Goal: Task Accomplishment & Management: Complete application form

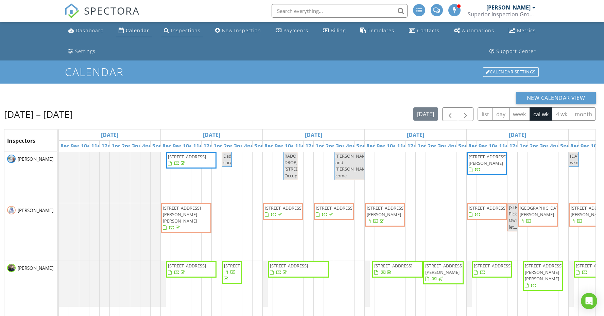
click at [179, 36] on link "Inspections" at bounding box center [182, 30] width 42 height 13
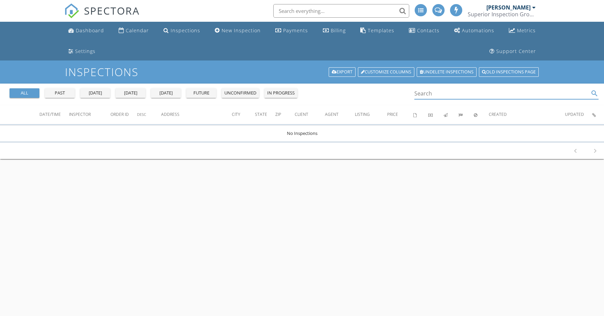
click at [420, 94] on input "Search" at bounding box center [501, 93] width 175 height 11
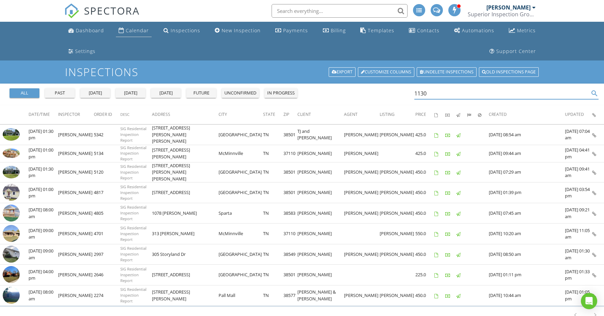
type input "1130"
click at [138, 30] on div "Calendar" at bounding box center [137, 30] width 23 height 6
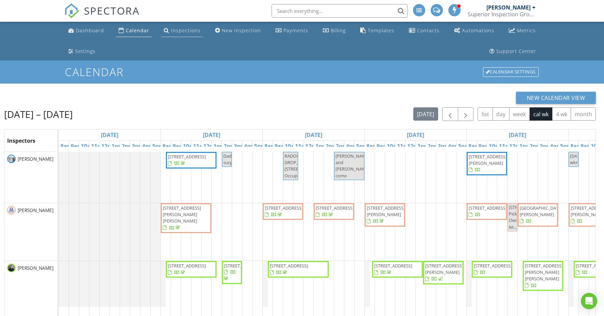
click at [177, 30] on div "Inspections" at bounding box center [186, 30] width 30 height 6
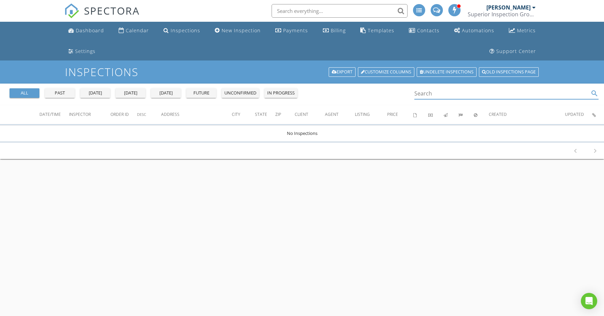
click at [429, 96] on input "Search" at bounding box center [501, 93] width 175 height 11
type input "o"
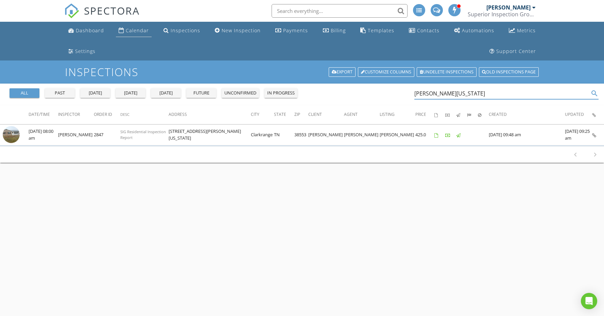
type input "Martha Washington"
click at [132, 31] on div "Calendar" at bounding box center [137, 30] width 23 height 6
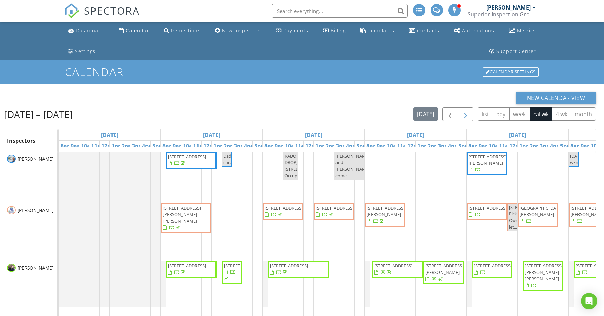
click at [467, 117] on span "button" at bounding box center [466, 115] width 8 height 8
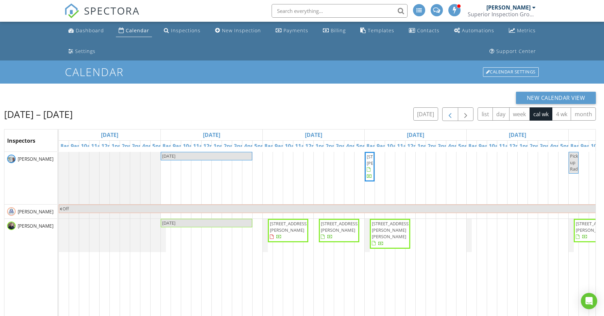
click at [449, 116] on span "button" at bounding box center [450, 115] width 8 height 8
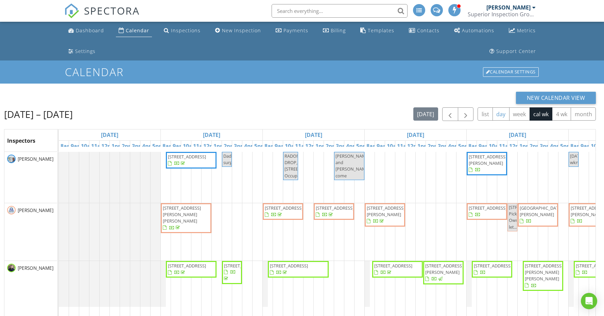
click at [504, 118] on button "day" at bounding box center [501, 113] width 17 height 13
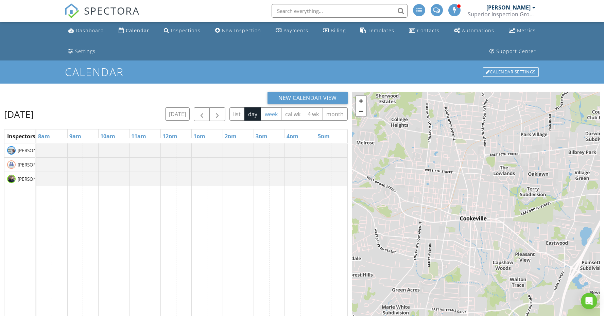
click at [269, 117] on button "week" at bounding box center [271, 113] width 21 height 13
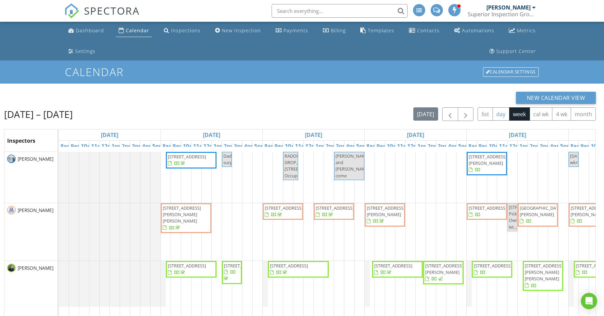
click at [498, 113] on button "day" at bounding box center [501, 113] width 17 height 13
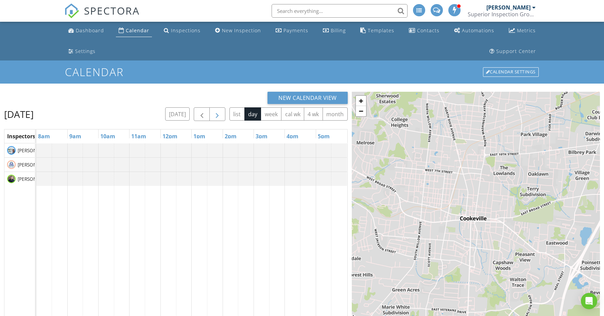
click at [214, 112] on span "button" at bounding box center [217, 115] width 8 height 8
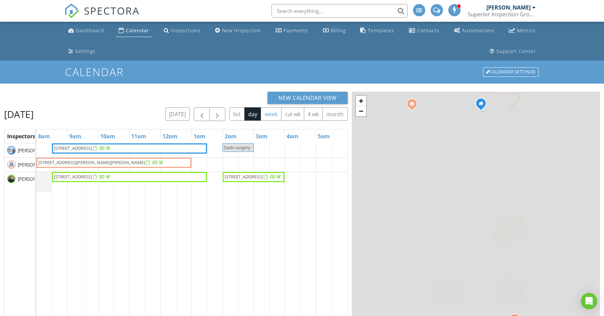
click at [275, 115] on button "week" at bounding box center [271, 113] width 21 height 13
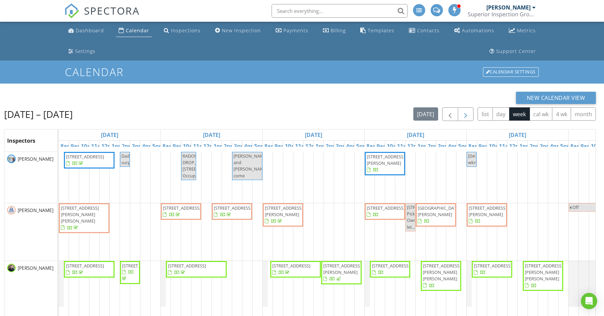
click at [467, 118] on span "button" at bounding box center [466, 115] width 8 height 8
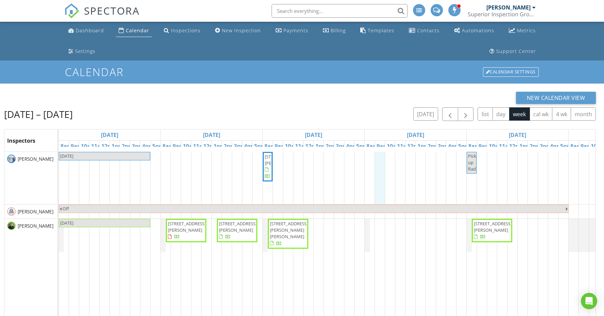
click at [379, 184] on div "LABOR DAY 640 Valley Dr, Livingston 38570 Pick up Radon Off LABOR DAY 293 S Vic…" at bounding box center [416, 287] width 714 height 271
click at [380, 158] on link "Inspection" at bounding box center [379, 156] width 35 height 11
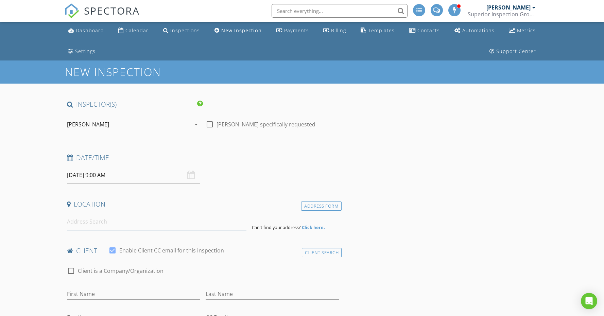
click at [99, 225] on input at bounding box center [157, 222] width 180 height 17
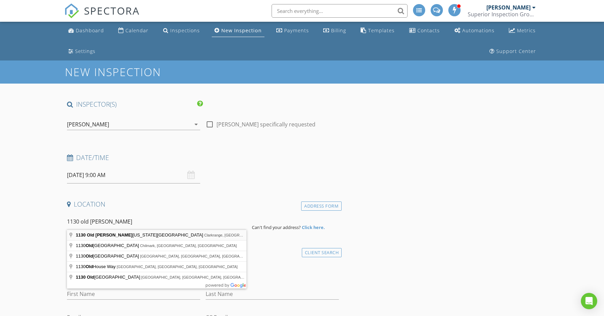
type input "[STREET_ADDRESS][PERSON_NAME][US_STATE]"
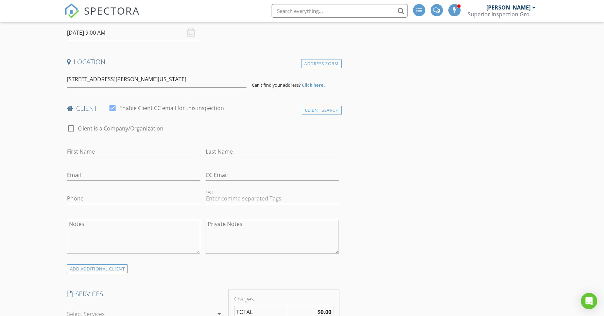
scroll to position [146, 0]
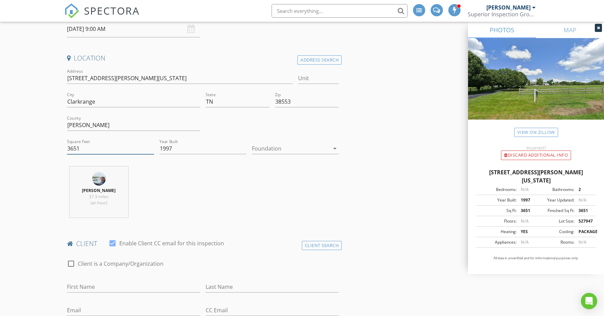
click at [92, 149] on input "3651" at bounding box center [110, 148] width 87 height 11
type input "3"
type input "4463"
click at [279, 153] on div at bounding box center [291, 148] width 78 height 11
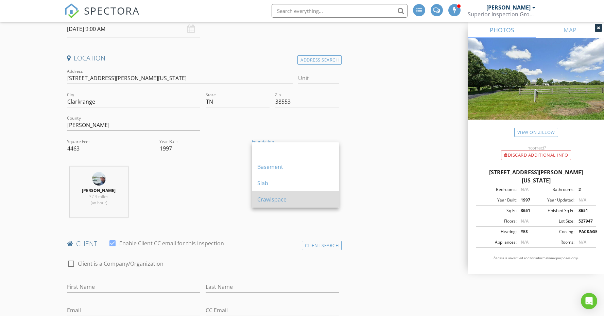
click at [282, 199] on div "Crawlspace" at bounding box center [295, 200] width 76 height 8
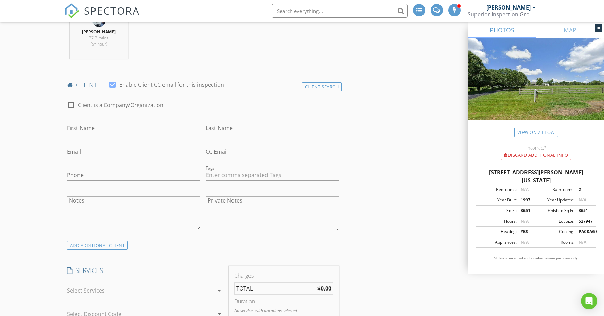
scroll to position [305, 0]
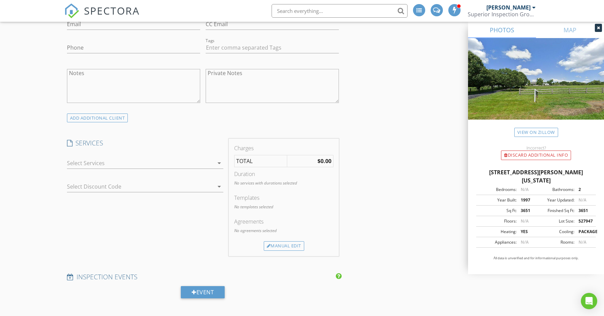
scroll to position [453, 0]
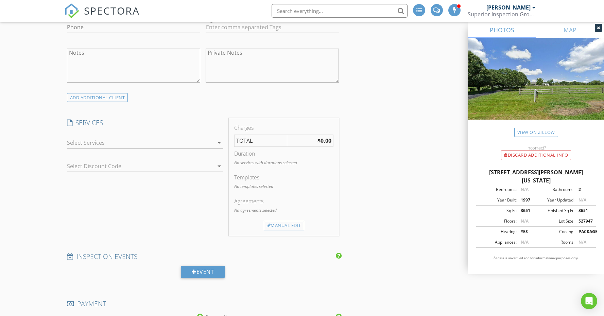
click at [219, 141] on icon "arrow_drop_down" at bounding box center [219, 143] width 8 height 8
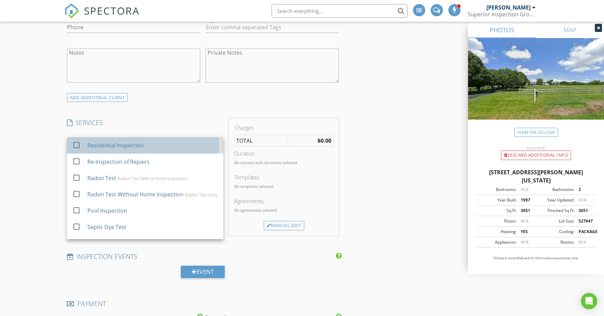
click at [201, 145] on div "Residential Inspection" at bounding box center [152, 146] width 131 height 14
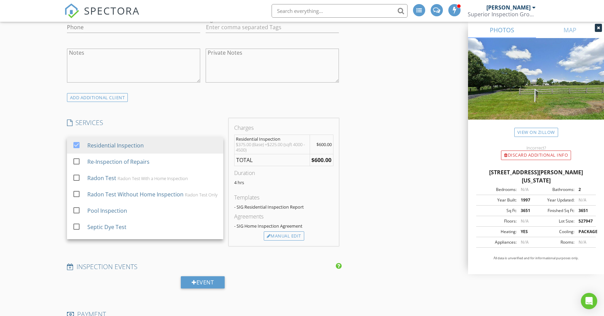
click at [39, 188] on div "New Inspection INSPECTOR(S) check_box Matt Berry PRIMARY check_box_outline_blan…" at bounding box center [302, 268] width 604 height 1321
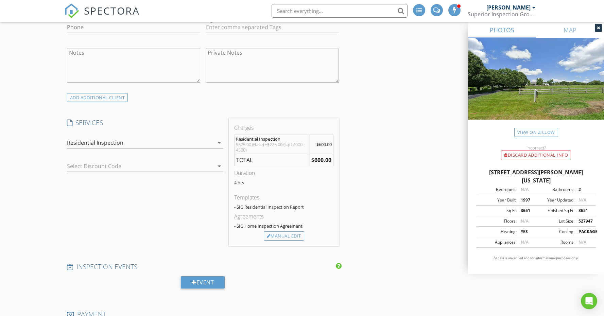
click at [220, 142] on icon "arrow_drop_down" at bounding box center [219, 143] width 8 height 8
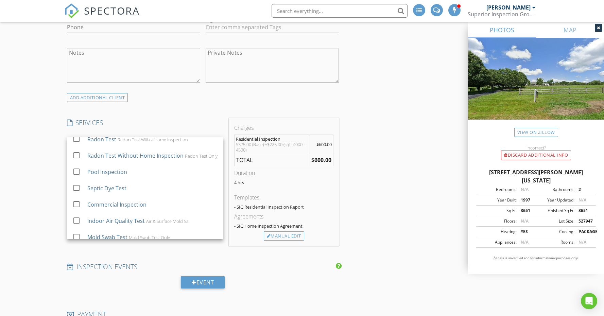
scroll to position [34, 0]
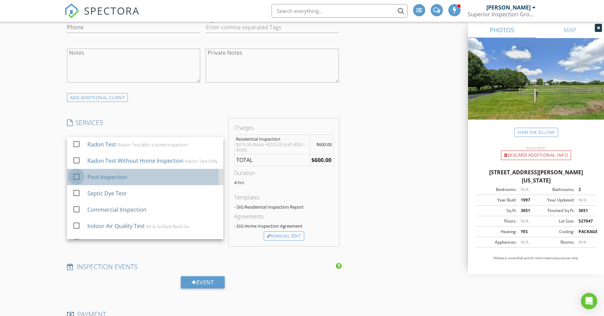
click at [75, 179] on div at bounding box center [77, 177] width 12 height 12
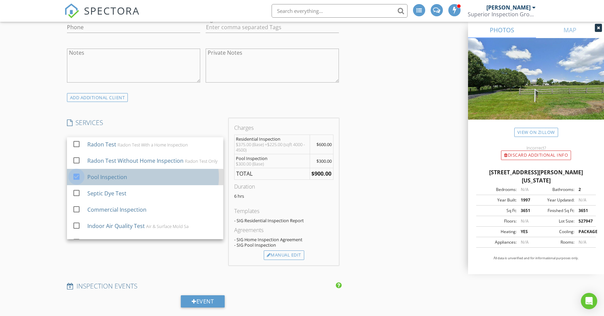
click at [78, 180] on div at bounding box center [77, 177] width 12 height 12
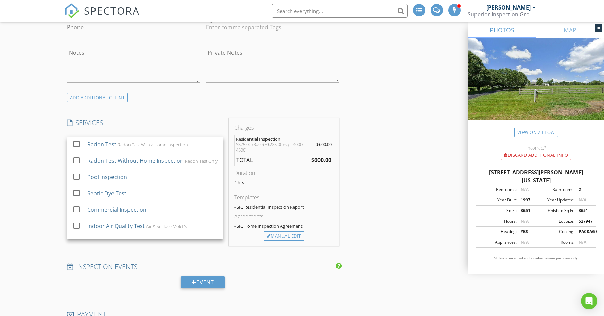
click at [20, 176] on div "New Inspection INSPECTOR(S) check_box Matt Berry PRIMARY check_box_outline_blan…" at bounding box center [302, 268] width 604 height 1321
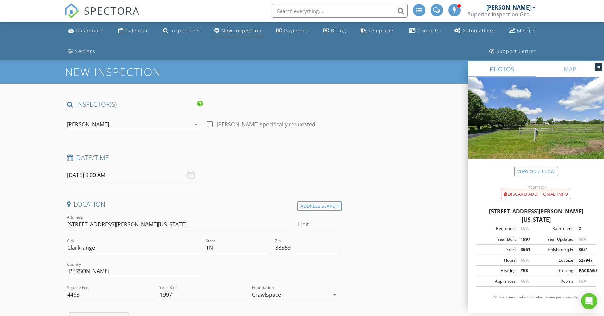
scroll to position [0, 0]
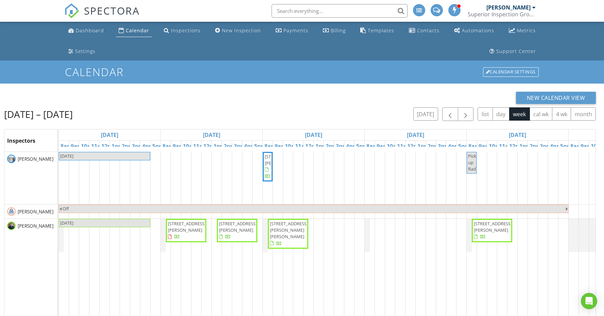
click at [380, 180] on div "[DATE] [STREET_ADDRESS][PERSON_NAME] Pick up Radon Off [DATE] [STREET_ADDRESS][…" at bounding box center [416, 287] width 714 height 271
click at [381, 152] on link "Inspection" at bounding box center [379, 151] width 35 height 11
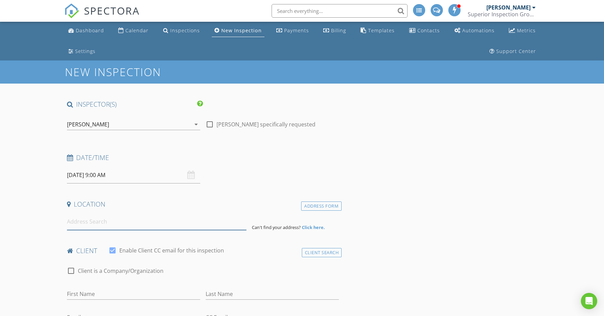
click at [90, 225] on input at bounding box center [157, 222] width 180 height 17
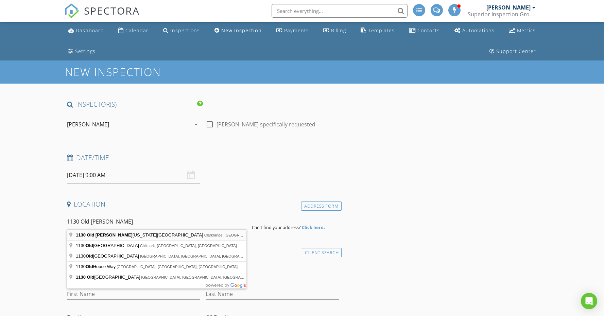
type input "1130 Old Martha Washington Road, Clarkrange, TN, USA"
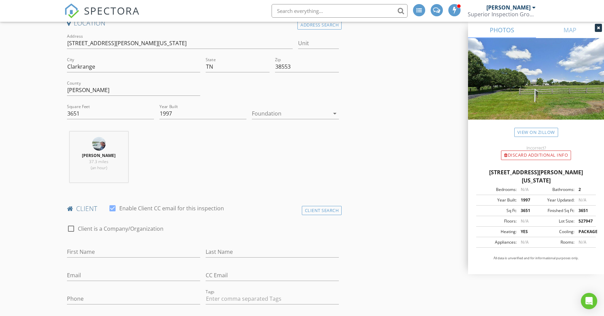
scroll to position [182, 0]
click at [84, 117] on input "3651" at bounding box center [110, 113] width 87 height 11
type input "3"
type input "4463"
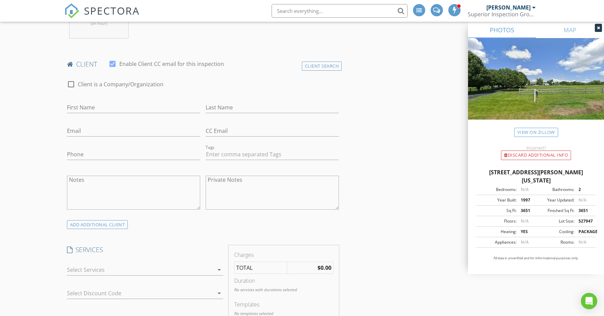
scroll to position [331, 0]
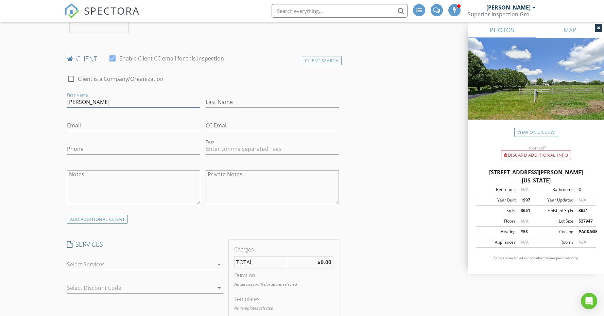
type input "Thomas"
type input "Bomar"
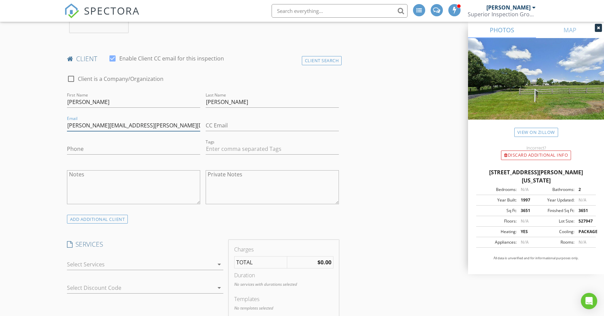
type input "thomas.bomar@yaho.com"
type input "818-383-3799"
click at [121, 125] on input "thomas.bomar@yaho.com" at bounding box center [133, 125] width 133 height 11
type input "thomas.bomar@yahoo.com"
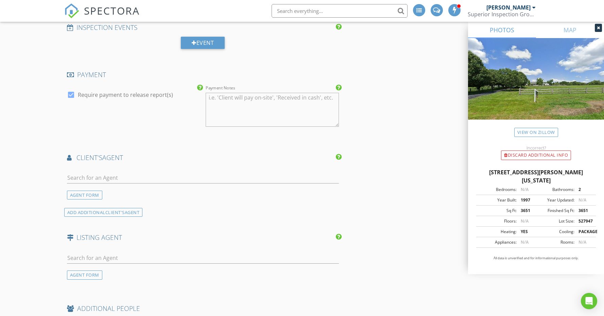
scroll to position [688, 0]
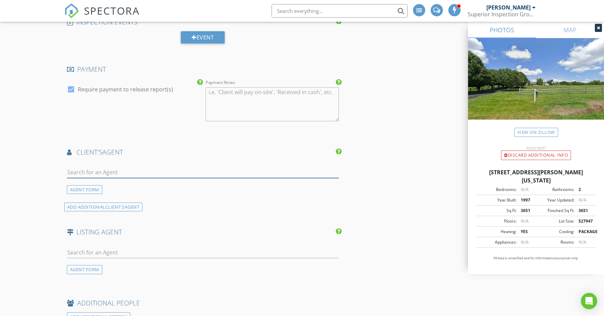
click at [88, 173] on input "text" at bounding box center [203, 172] width 272 height 11
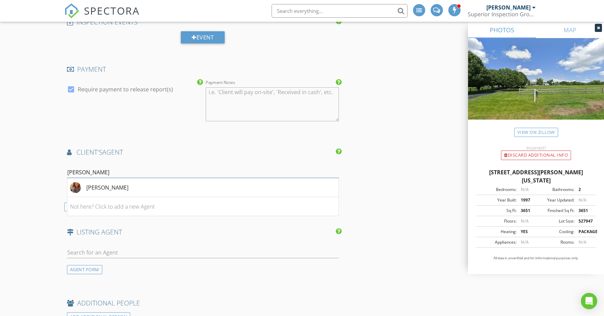
type input "Michelle hang"
drag, startPoint x: 88, startPoint y: 167, endPoint x: 128, endPoint y: 185, distance: 43.2
click at [128, 185] on div "Michelle Haggard" at bounding box center [107, 188] width 42 height 8
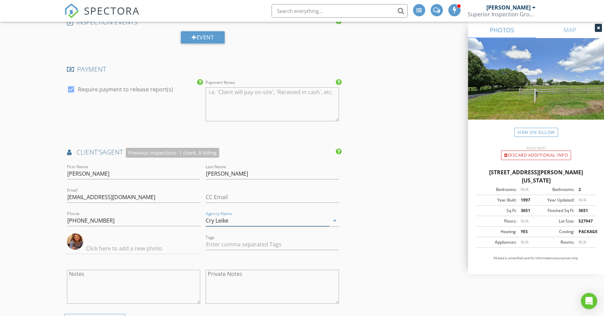
type input "Cry Leike"
click at [49, 242] on div "New Inspection INSPECTOR(S) check_box Matt Berry PRIMARY check_box_outline_blan…" at bounding box center [302, 93] width 604 height 1440
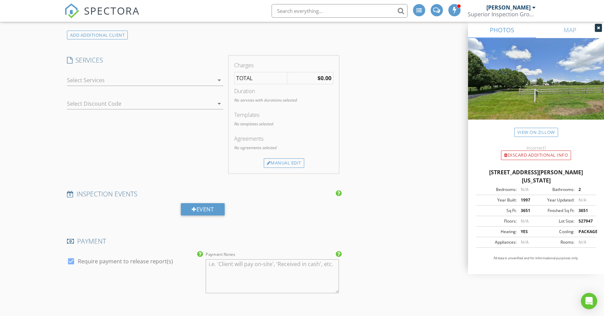
scroll to position [512, 0]
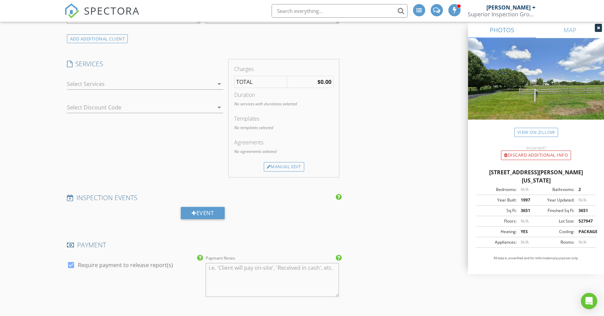
click at [220, 82] on icon "arrow_drop_down" at bounding box center [219, 84] width 8 height 8
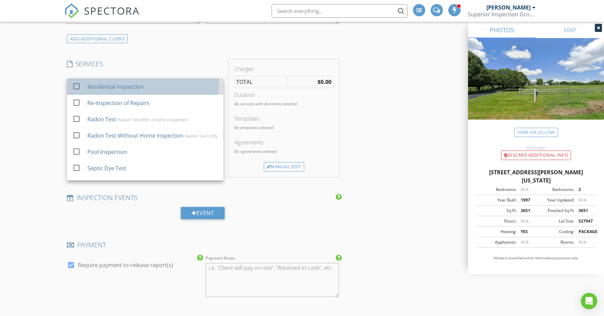
click at [203, 83] on div "Residential Inspection" at bounding box center [152, 87] width 131 height 14
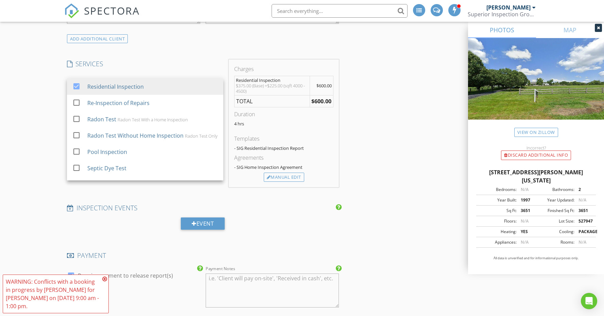
click at [105, 278] on icon at bounding box center [104, 278] width 5 height 5
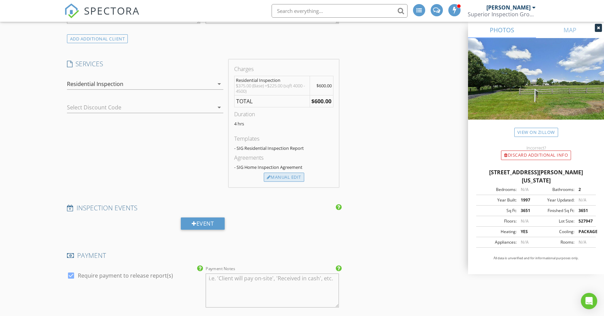
click at [282, 177] on div "Manual Edit" at bounding box center [284, 178] width 40 height 10
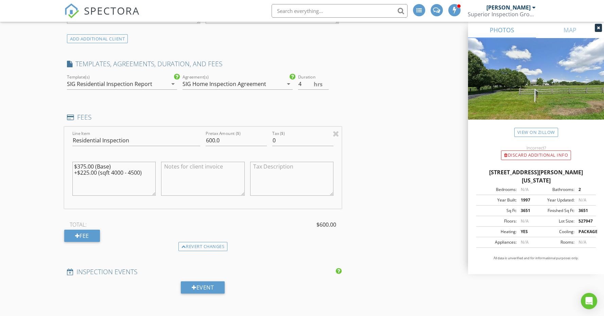
click at [149, 173] on textarea "$375.00 (Base) +$225.00 (sqft 4000 - 4500)" at bounding box center [114, 179] width 84 height 34
type textarea "$"
click at [327, 82] on input "4.5" at bounding box center [313, 84] width 31 height 11
click at [327, 82] on input "5" at bounding box center [313, 84] width 31 height 11
click at [327, 82] on input "5.5" at bounding box center [313, 84] width 31 height 11
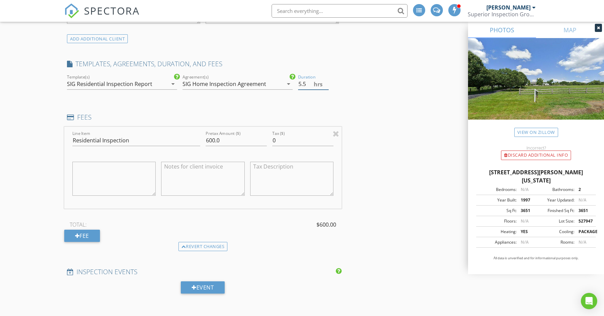
type input "6"
click at [327, 82] on input "6" at bounding box center [313, 84] width 31 height 11
click at [86, 236] on div "Fee" at bounding box center [82, 236] width 36 height 12
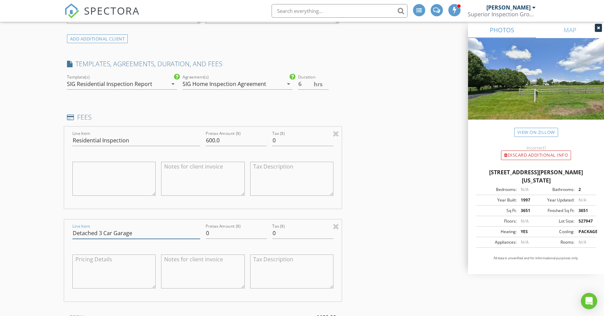
type input "Detached 3 Car Garage"
type input "75.0"
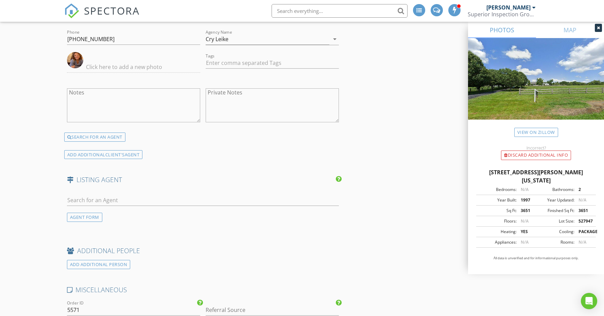
scroll to position [1047, 0]
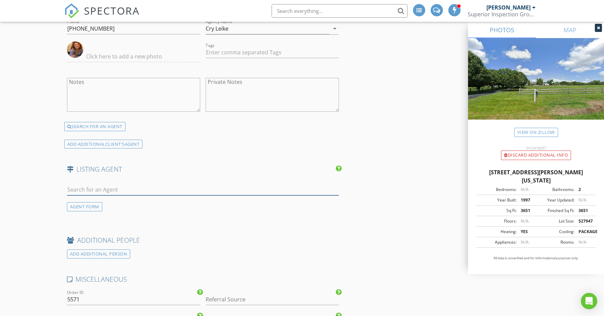
click at [102, 185] on input "text" at bounding box center [203, 189] width 272 height 11
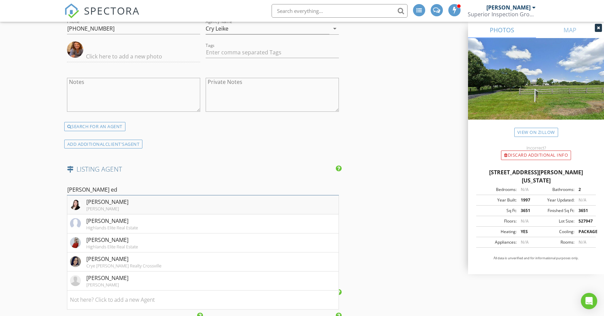
type input "Amanda ed"
click at [146, 203] on li "Amanda Edwards Heather Skender Newton" at bounding box center [203, 205] width 272 height 19
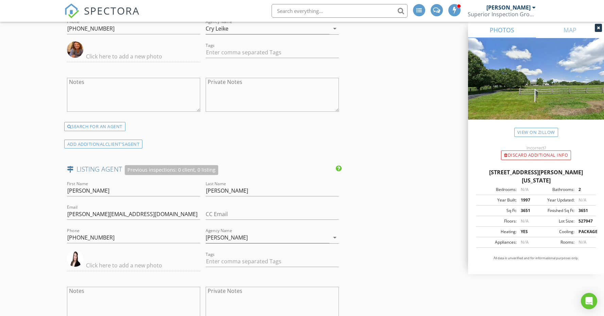
drag, startPoint x: 44, startPoint y: 225, endPoint x: 50, endPoint y: 218, distance: 8.9
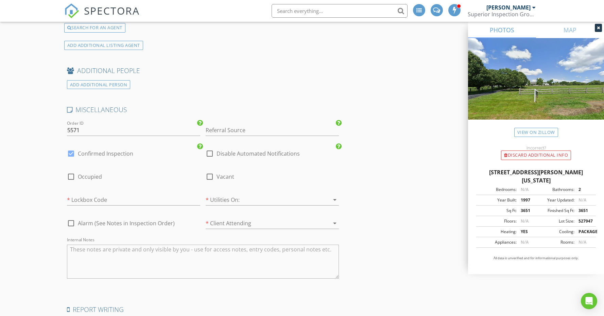
scroll to position [1359, 0]
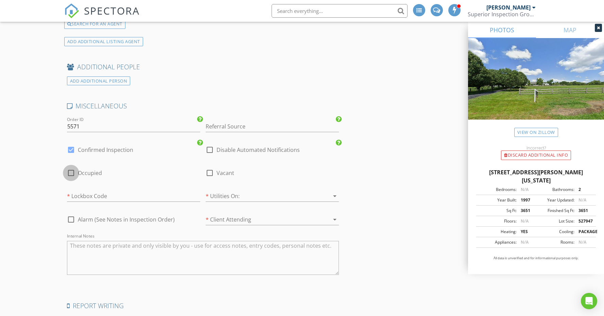
click at [70, 168] on div at bounding box center [71, 173] width 12 height 12
checkbox input "true"
click at [81, 194] on input "text" at bounding box center [133, 196] width 133 height 11
type input "Seller let you in"
click at [230, 191] on div at bounding box center [263, 196] width 114 height 11
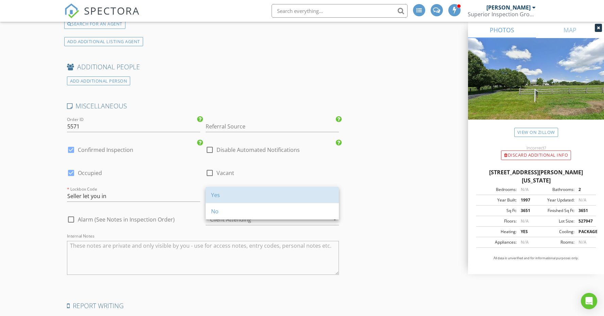
click at [230, 190] on div "Yes" at bounding box center [272, 195] width 122 height 16
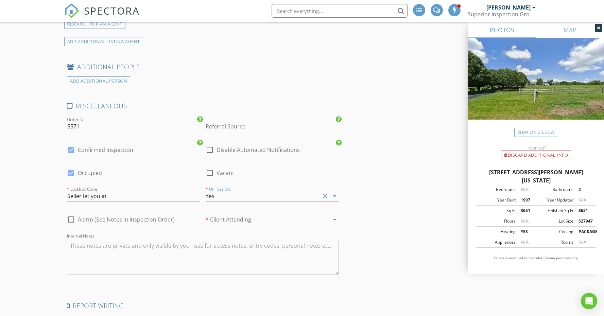
click at [230, 217] on div at bounding box center [263, 219] width 114 height 11
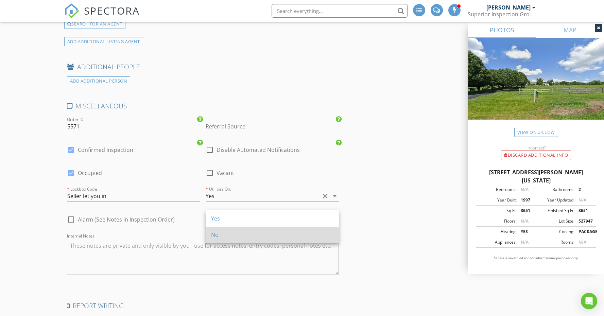
click at [228, 227] on div "No" at bounding box center [272, 235] width 122 height 16
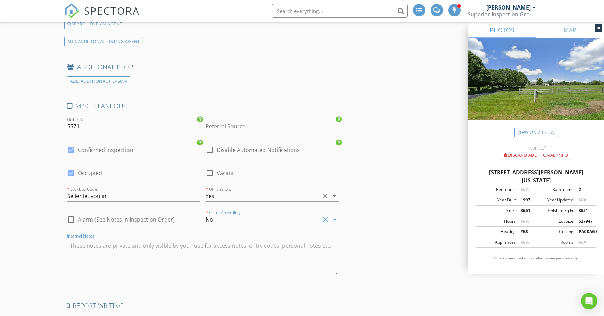
click at [93, 243] on textarea "Internal Notes" at bounding box center [203, 258] width 272 height 34
type textarea "Please inspect the detached garage as well."
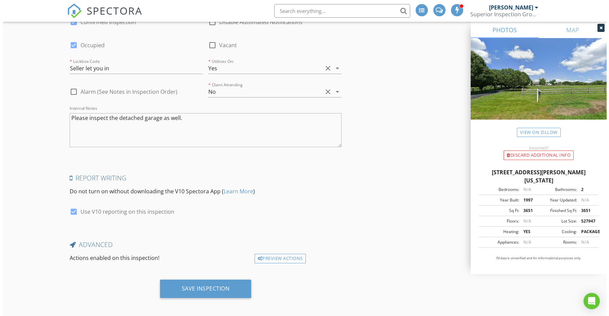
scroll to position [1486, 0]
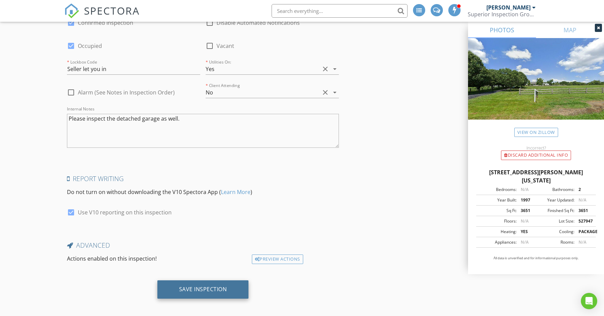
click at [214, 288] on div "Save Inspection" at bounding box center [203, 289] width 48 height 7
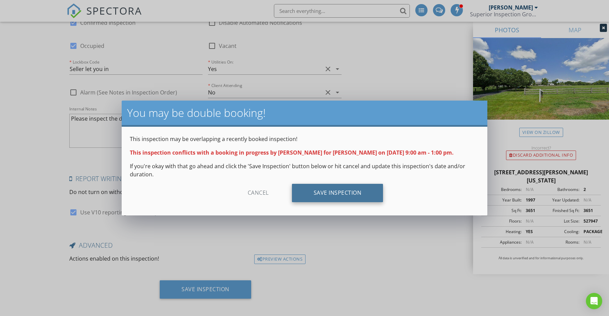
click at [344, 193] on div "Save Inspection" at bounding box center [337, 193] width 91 height 18
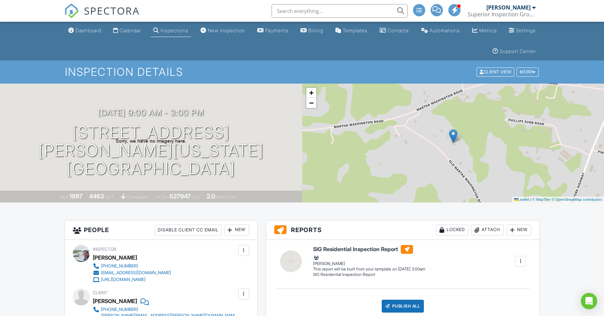
click at [130, 30] on div "Calendar" at bounding box center [130, 31] width 21 height 6
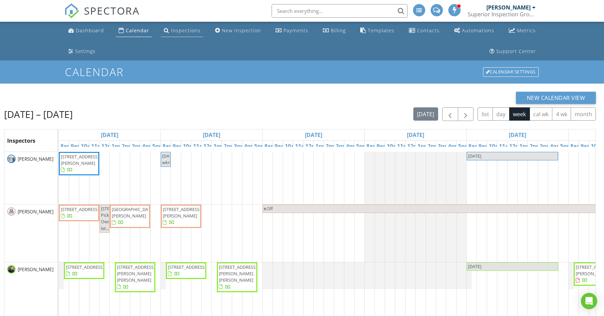
click at [175, 31] on div "Inspections" at bounding box center [186, 30] width 30 height 6
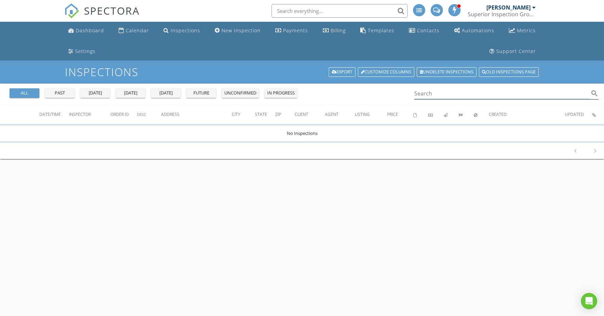
click at [434, 95] on input "Search" at bounding box center [501, 93] width 175 height 11
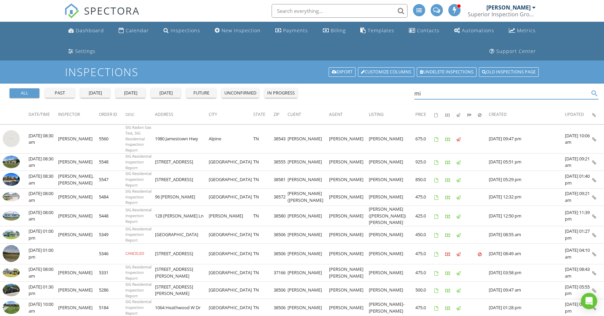
type input "m"
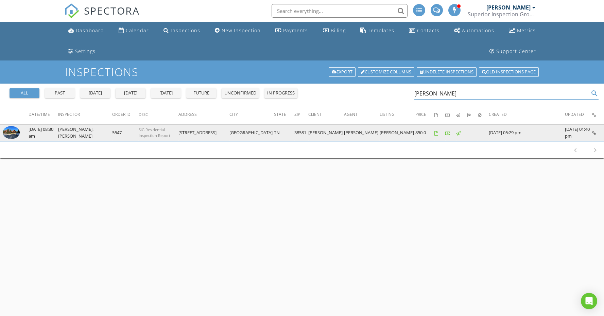
type input "Joni M"
click at [12, 132] on img at bounding box center [11, 132] width 17 height 13
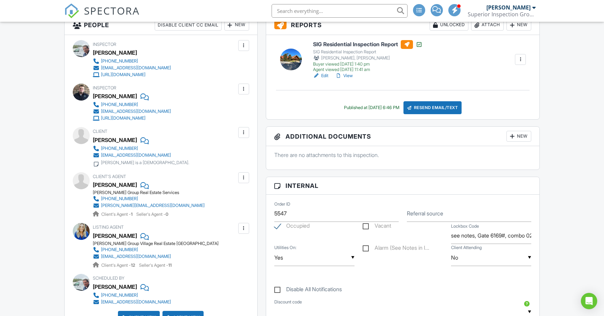
scroll to position [208, 0]
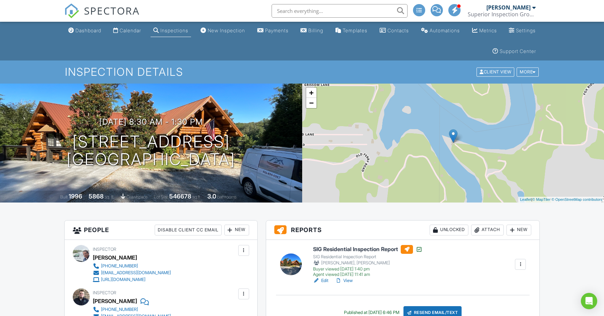
scroll to position [0, 0]
click at [131, 30] on div "Calendar" at bounding box center [130, 31] width 21 height 6
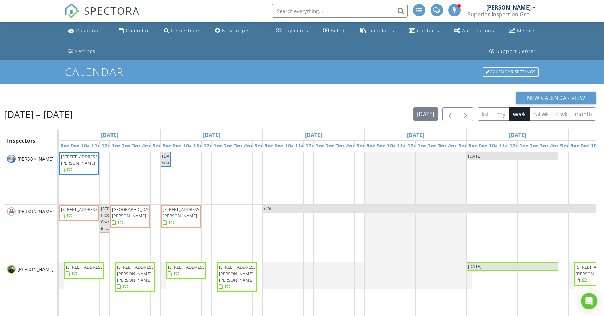
click at [469, 113] on span "button" at bounding box center [466, 115] width 8 height 8
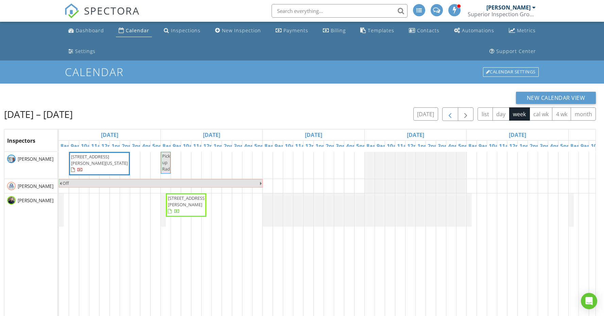
click at [452, 115] on span "button" at bounding box center [450, 115] width 8 height 8
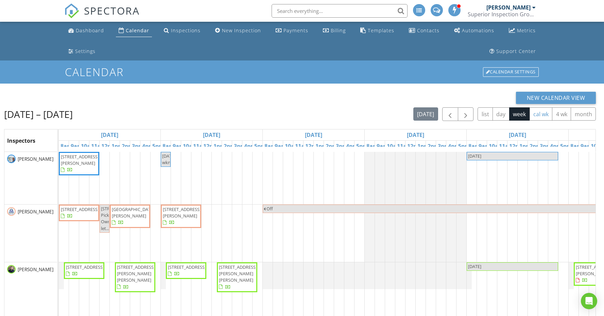
click at [540, 111] on button "cal wk" at bounding box center [541, 113] width 23 height 13
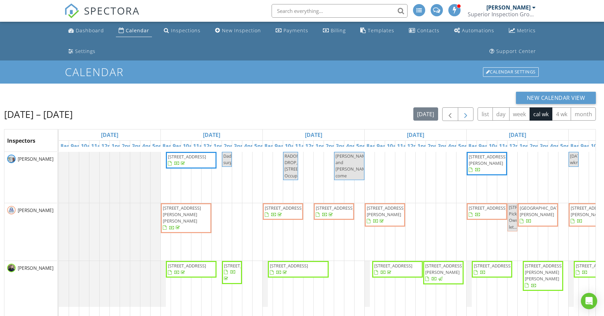
click at [465, 117] on span "button" at bounding box center [466, 115] width 8 height 8
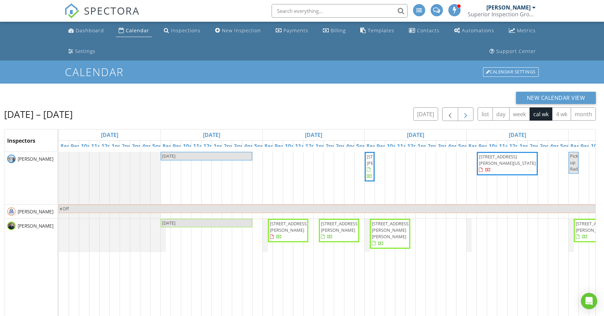
click at [465, 117] on span "button" at bounding box center [466, 115] width 8 height 8
